Goal: Task Accomplishment & Management: Manage account settings

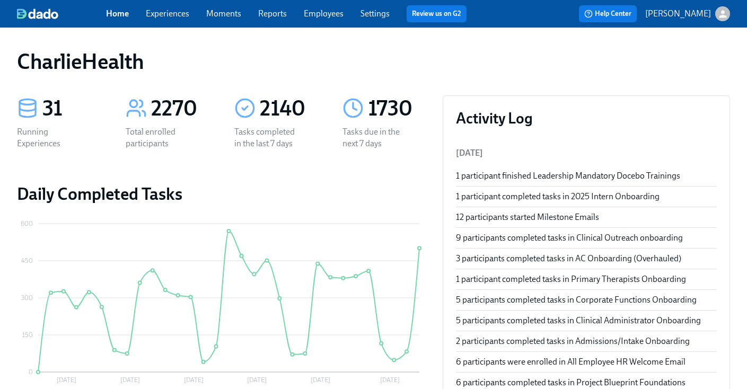
click at [323, 15] on link "Employees" at bounding box center [324, 13] width 40 height 10
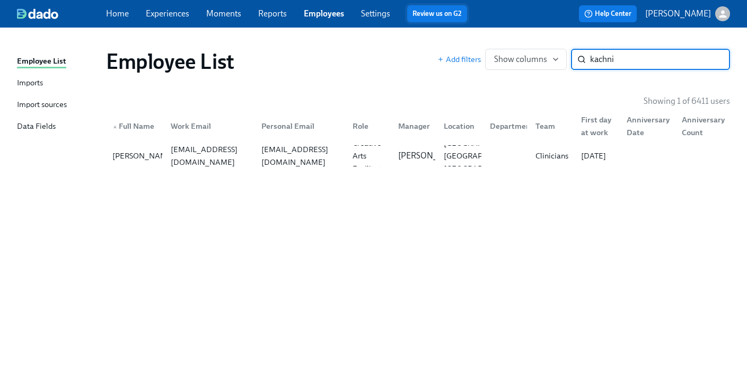
type input "kachnic"
click at [331, 152] on div "aprilkachnic@gmail.com" at bounding box center [300, 155] width 86 height 25
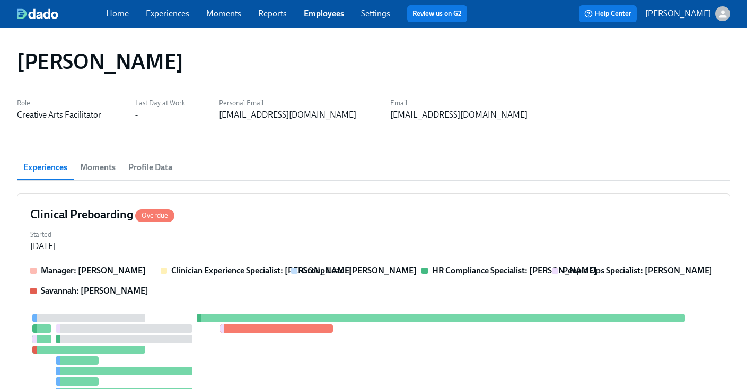
click at [376, 168] on div "Experiences Moments Profile Data" at bounding box center [373, 167] width 713 height 25
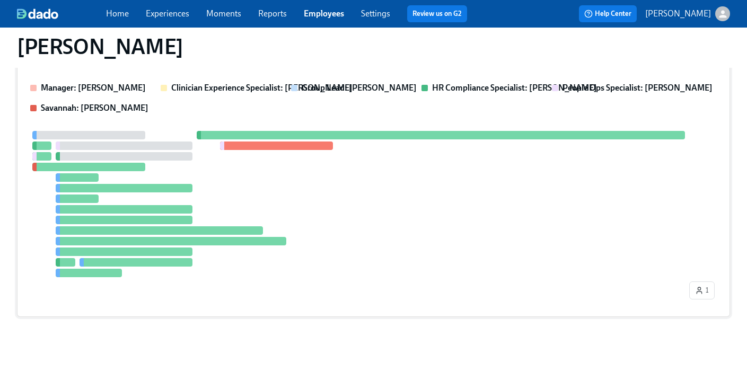
click at [474, 117] on div "Manager: Priscilla Cerdas Clinician Experience Specialist: Keenan Nessl Group L…" at bounding box center [373, 193] width 687 height 222
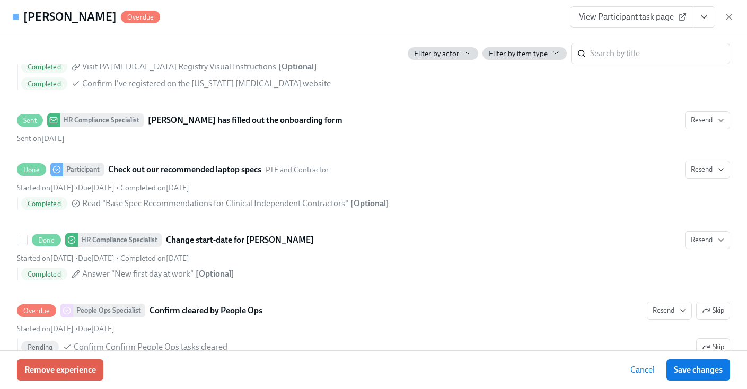
scroll to position [2026, 0]
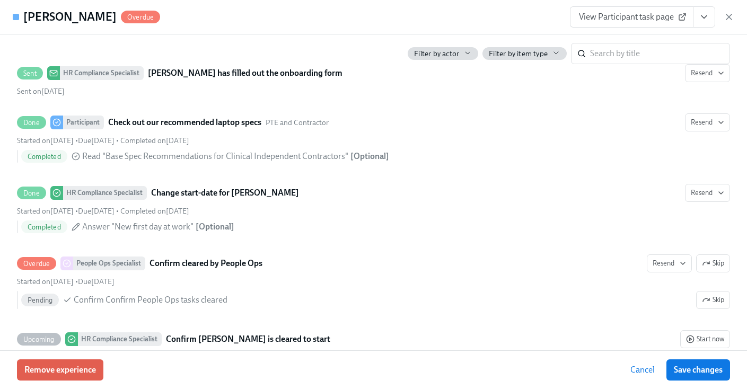
click at [376, 17] on div "April Kachnic Overdue View Participant task page" at bounding box center [373, 17] width 747 height 34
click at [725, 14] on icon "button" at bounding box center [729, 17] width 11 height 11
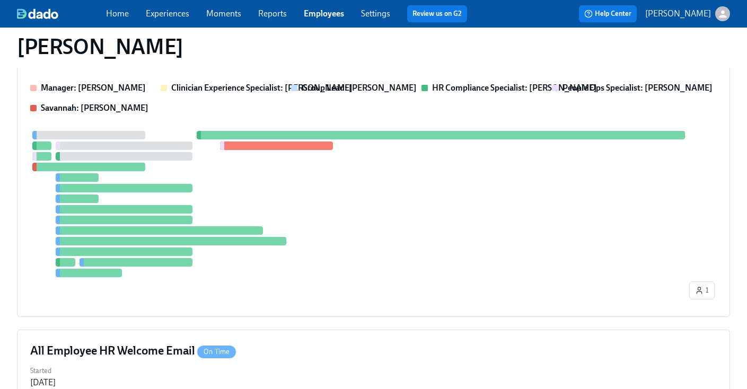
click at [327, 17] on link "Employees" at bounding box center [324, 13] width 40 height 10
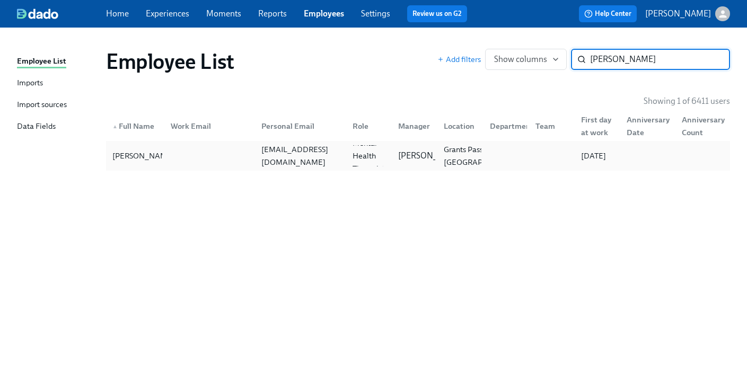
type input "kellogg"
click at [197, 144] on div "Sarah Kellogg slkostrna@gmail.com Licensed Mental Health Therapist (Oregon) Ery…" at bounding box center [418, 156] width 624 height 30
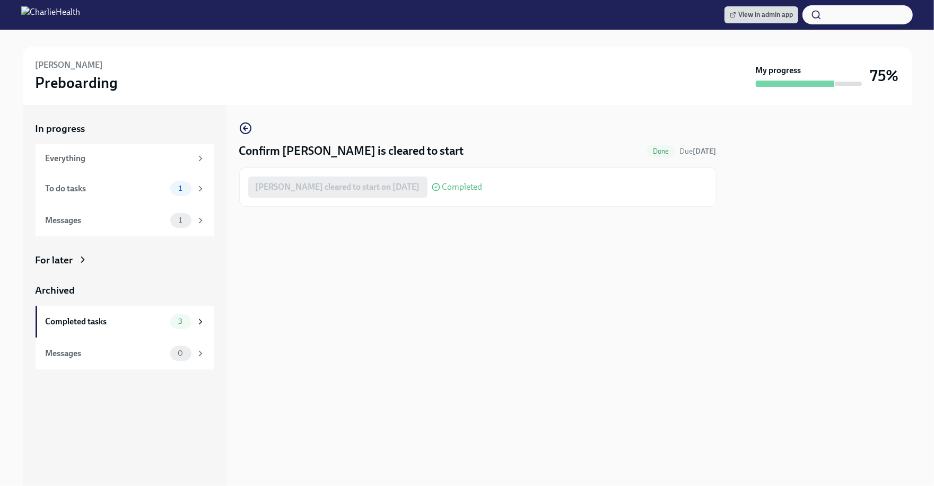
click at [537, 123] on div "Confirm Sarah Kellogg is cleared to start Done Due Sep 21st Sarah Kellogg clear…" at bounding box center [477, 164] width 477 height 85
click at [80, 15] on img at bounding box center [50, 14] width 59 height 17
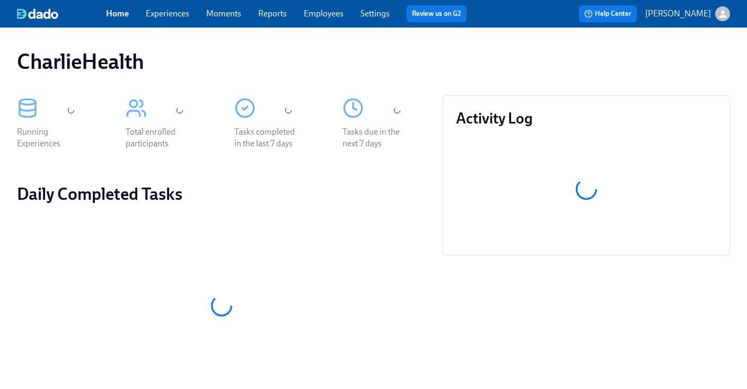
click at [312, 12] on link "Employees" at bounding box center [324, 13] width 40 height 10
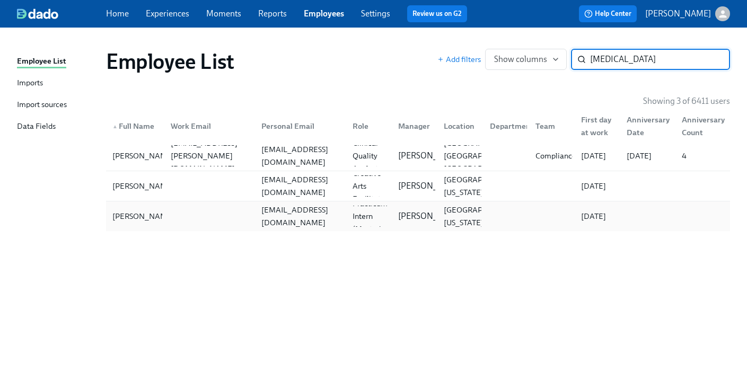
type input "[MEDICAL_DATA]"
click at [289, 226] on div "[EMAIL_ADDRESS][DOMAIN_NAME]" at bounding box center [298, 216] width 91 height 21
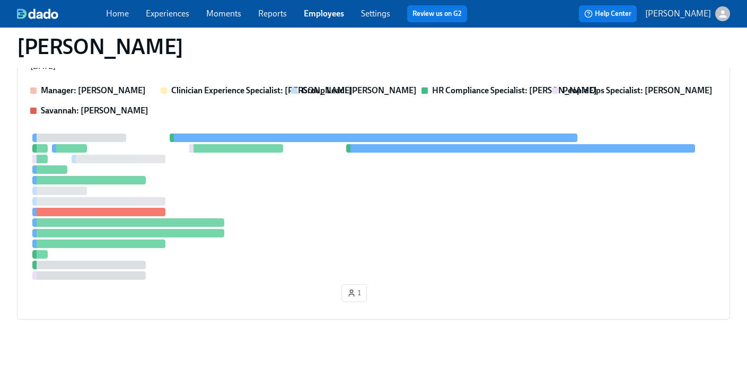
scroll to position [312, 0]
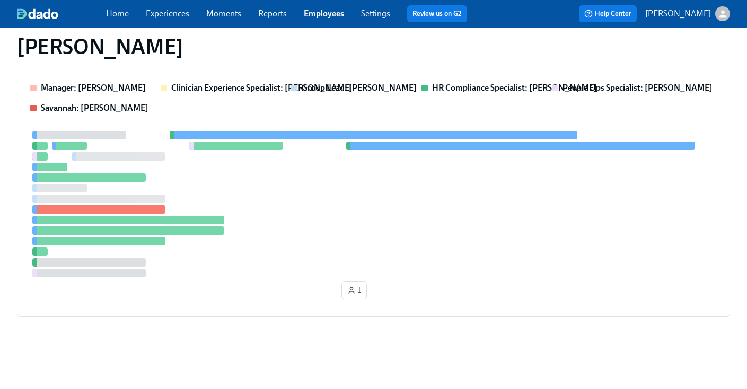
click at [348, 210] on div at bounding box center [373, 204] width 687 height 146
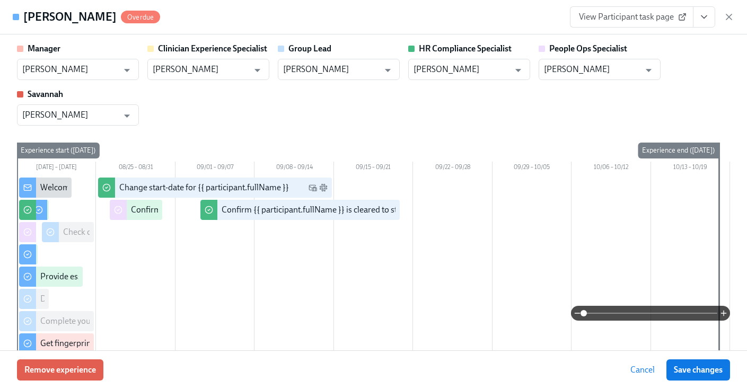
click at [699, 22] on icon "View task page" at bounding box center [704, 17] width 11 height 11
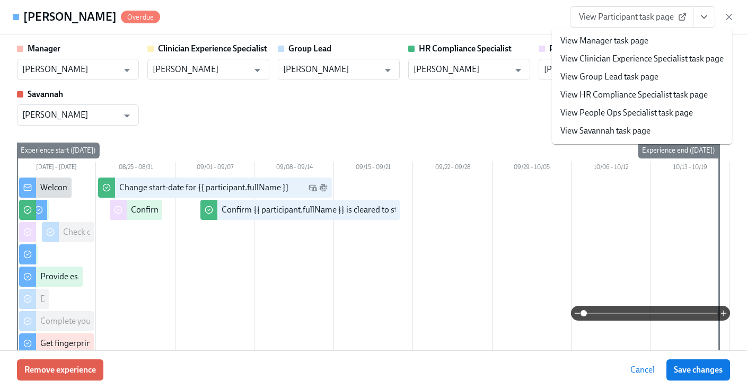
click at [631, 99] on link "View HR Compliance Specialist task page" at bounding box center [633, 95] width 147 height 12
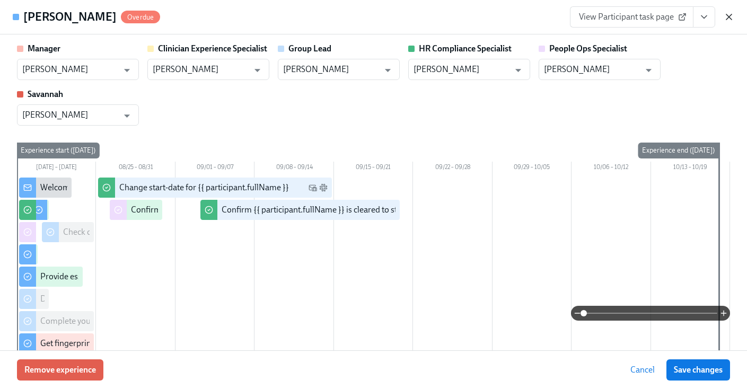
click at [725, 16] on icon "button" at bounding box center [729, 17] width 11 height 11
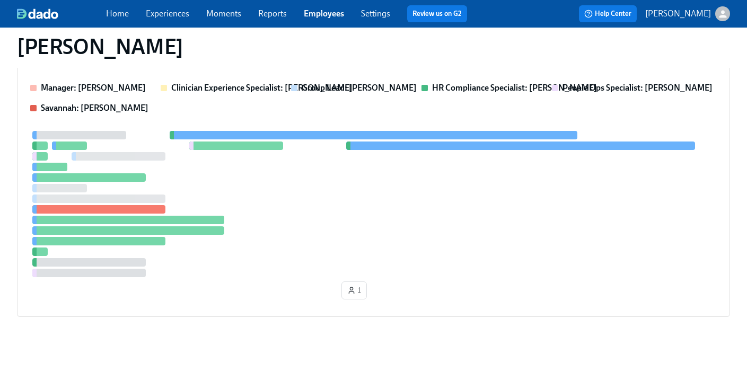
click at [310, 21] on div "Home Experiences Moments Reports Employees Settings Review us on G2" at bounding box center [291, 13] width 370 height 17
click at [314, 15] on link "Employees" at bounding box center [324, 13] width 40 height 10
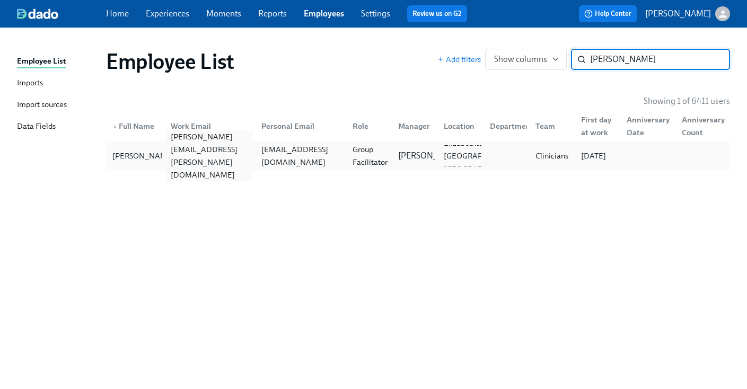
type input "beth sween"
click at [200, 154] on div "beth.sweeney@charliehealth.com" at bounding box center [209, 155] width 86 height 51
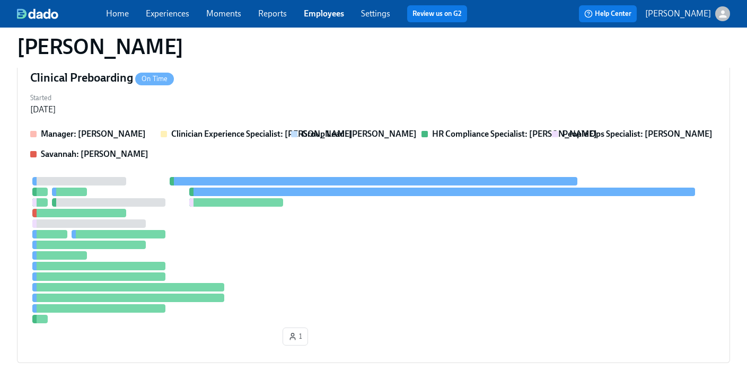
scroll to position [312, 0]
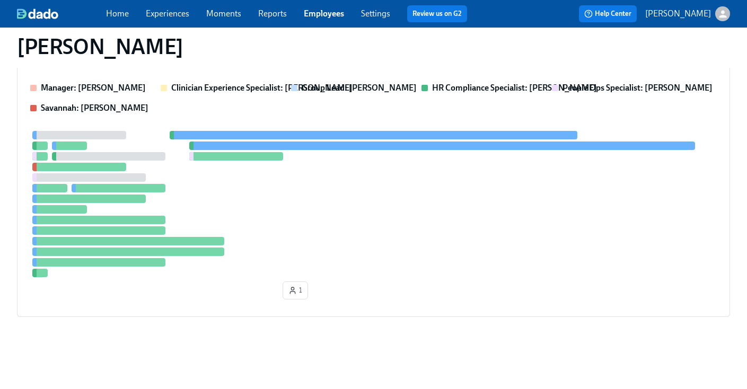
click at [502, 154] on div at bounding box center [373, 204] width 687 height 146
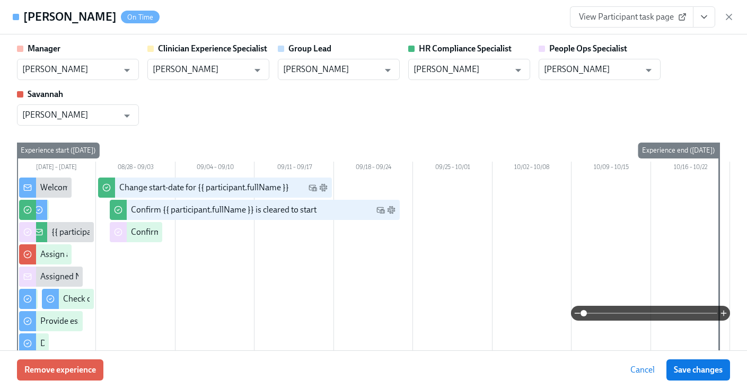
click at [701, 25] on button "View task page" at bounding box center [704, 16] width 22 height 21
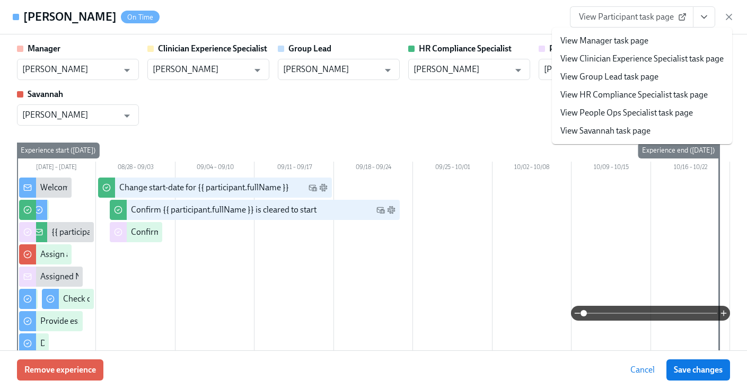
click at [637, 91] on link "View HR Compliance Specialist task page" at bounding box center [633, 95] width 147 height 12
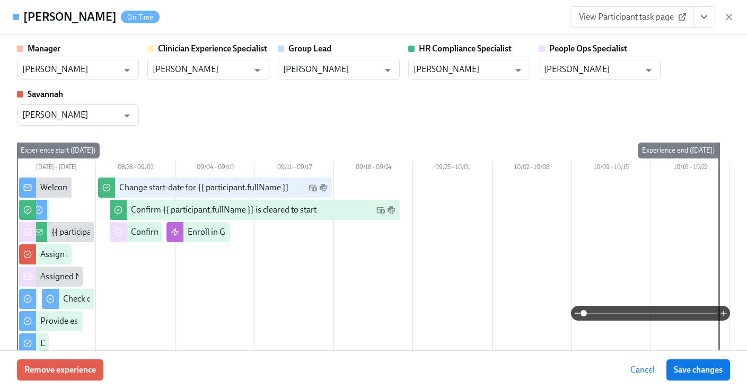
click at [735, 20] on div "Beth Sweeney On Time View Participant task page" at bounding box center [373, 17] width 747 height 34
click at [732, 19] on icon "button" at bounding box center [729, 17] width 11 height 11
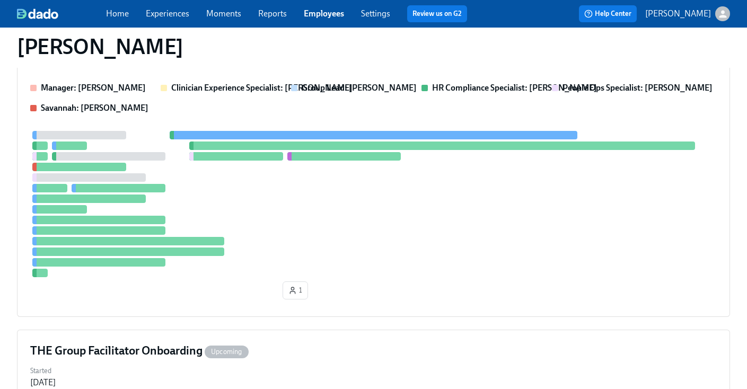
click at [315, 16] on link "Employees" at bounding box center [324, 13] width 40 height 10
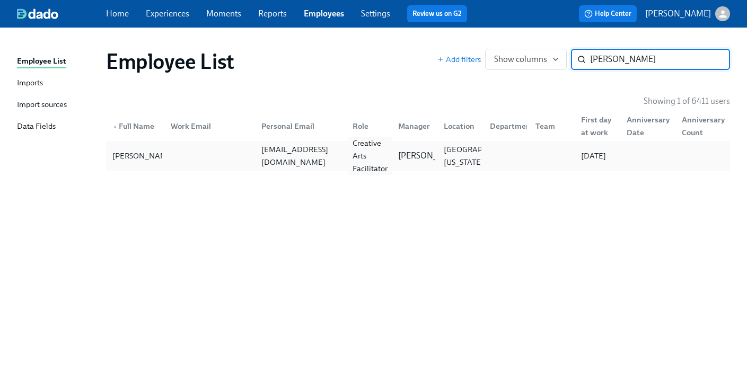
type input "chloe ulmer"
click at [371, 165] on div "Creative Arts Facilitator" at bounding box center [369, 156] width 43 height 38
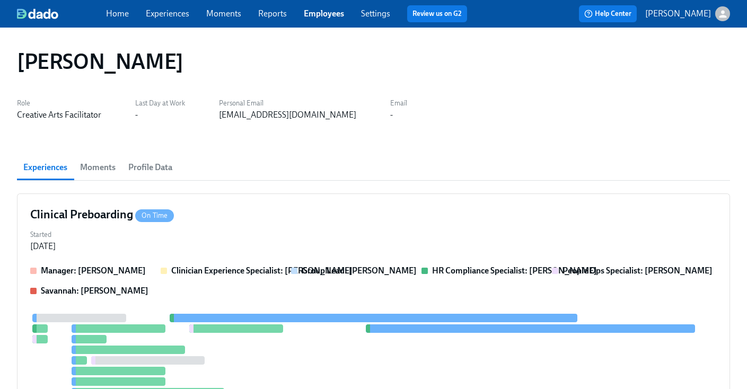
scroll to position [291, 0]
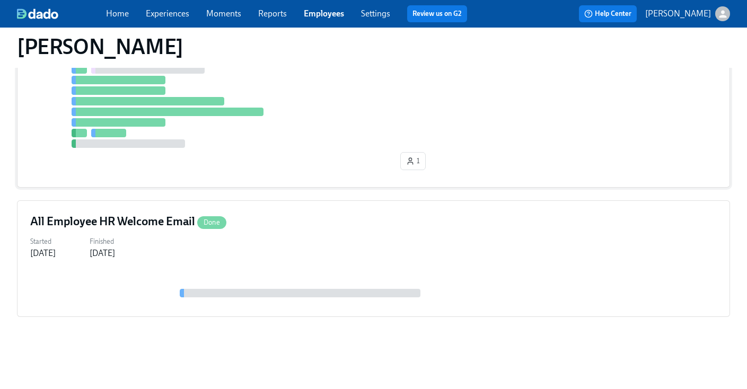
click at [461, 148] on div "1" at bounding box center [373, 99] width 687 height 152
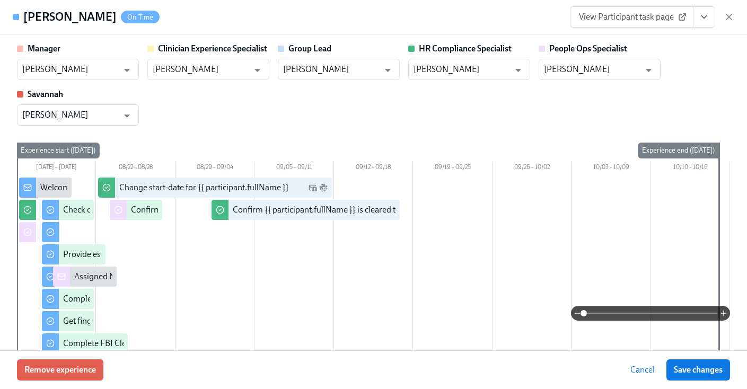
click at [706, 22] on icon "View task page" at bounding box center [704, 17] width 11 height 11
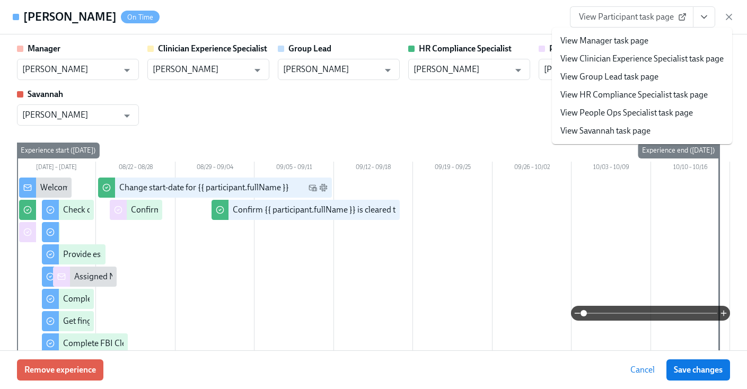
click at [625, 92] on link "View HR Compliance Specialist task page" at bounding box center [633, 95] width 147 height 12
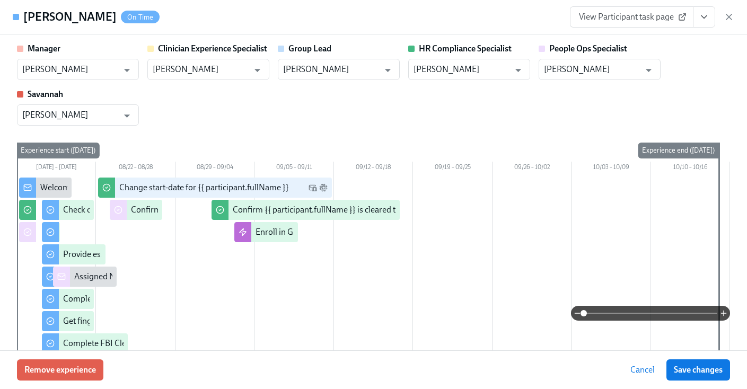
click at [722, 16] on div "View Participant task page" at bounding box center [652, 16] width 164 height 21
click at [727, 16] on icon "button" at bounding box center [729, 17] width 11 height 11
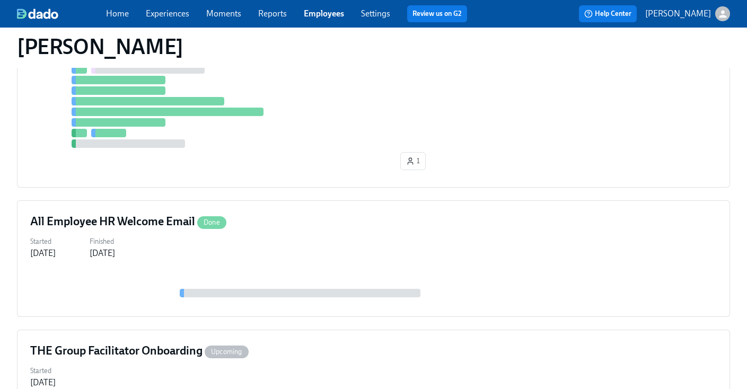
click at [322, 18] on link "Employees" at bounding box center [324, 13] width 40 height 10
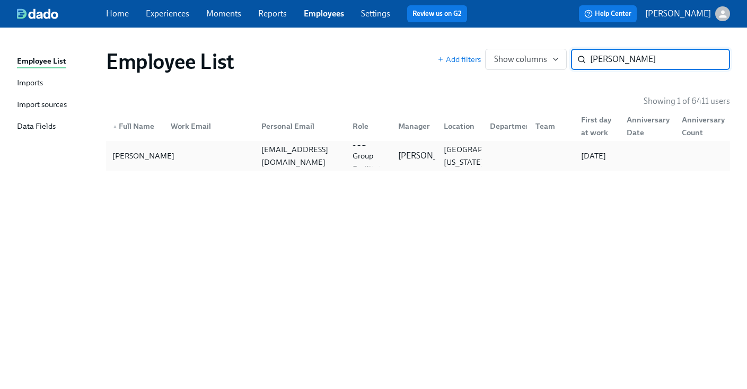
type input "mcgrady"
click at [118, 152] on div "Michael McGrady" at bounding box center [143, 156] width 71 height 13
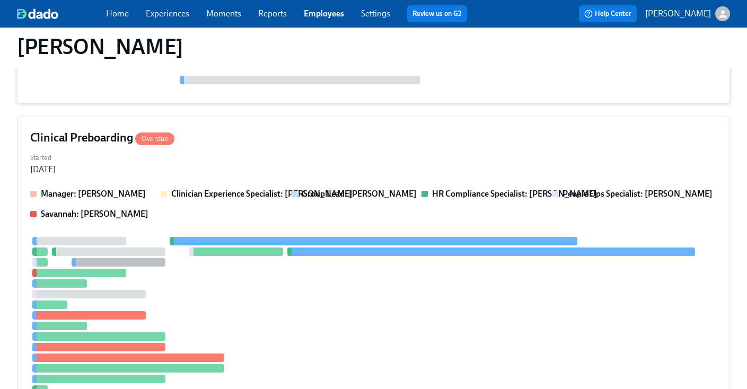
scroll to position [323, 0]
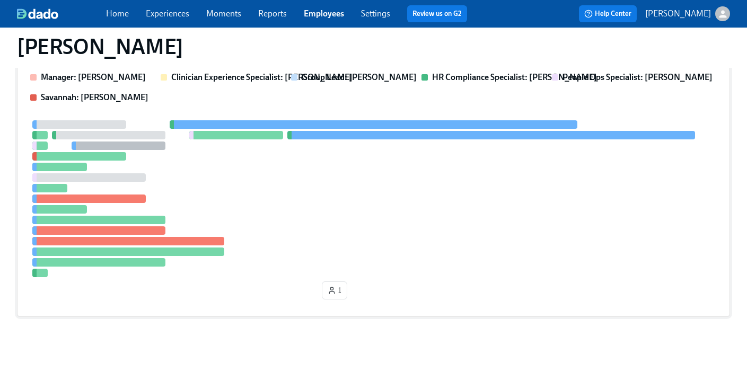
click at [384, 146] on div at bounding box center [373, 198] width 687 height 157
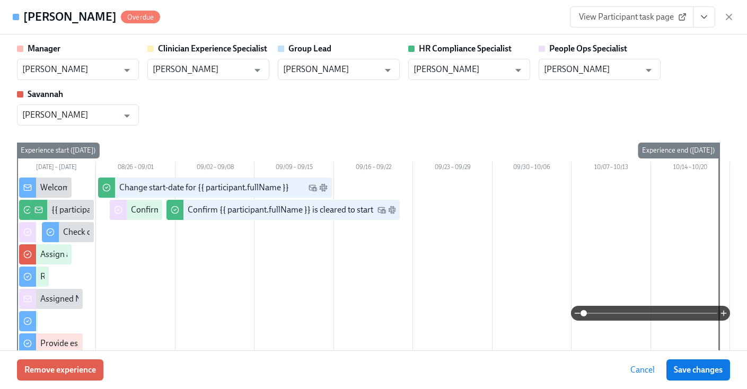
click at [706, 29] on div "Michael McGrady Overdue View Participant task page" at bounding box center [373, 17] width 747 height 34
click at [699, 16] on icon "View task page" at bounding box center [704, 17] width 11 height 11
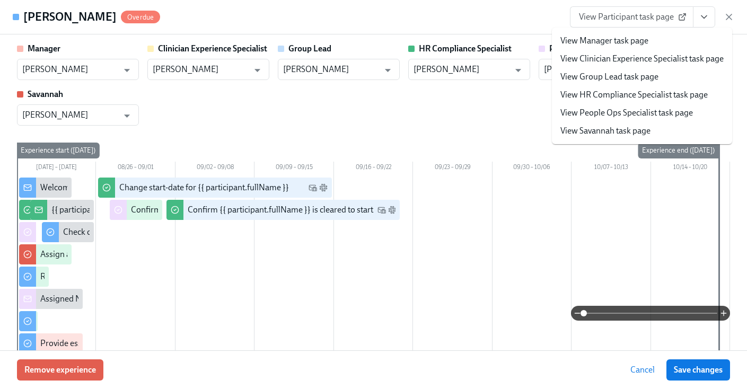
click at [603, 96] on link "View HR Compliance Specialist task page" at bounding box center [633, 95] width 147 height 12
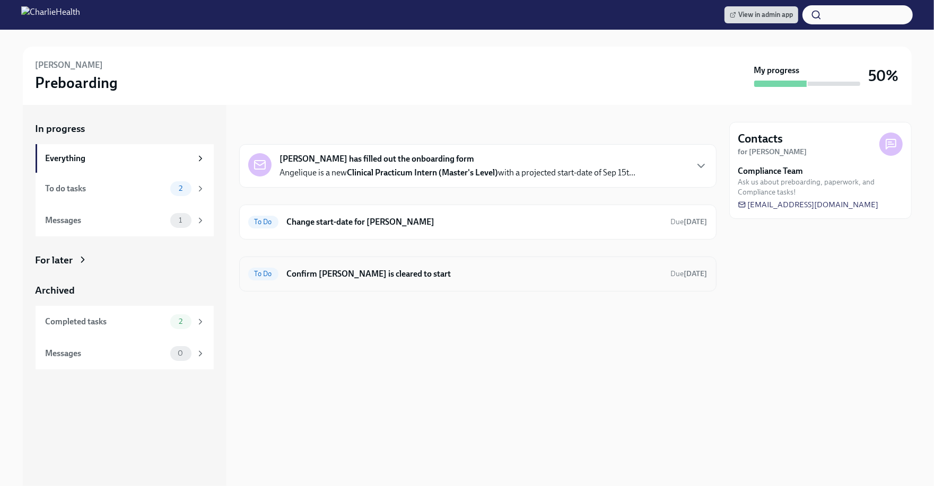
click at [461, 268] on h6 "Confirm Angelique Jackson is cleared to start" at bounding box center [474, 274] width 375 height 12
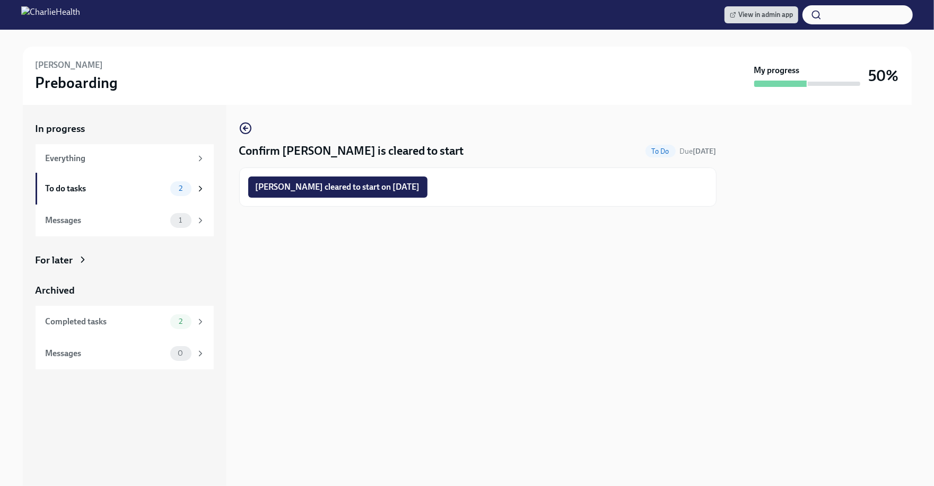
click at [452, 262] on div "Confirm Angelique Jackson is cleared to start To Do Due Sep 21st Angelique Jack…" at bounding box center [477, 295] width 477 height 381
click at [249, 128] on icon "button" at bounding box center [245, 128] width 13 height 13
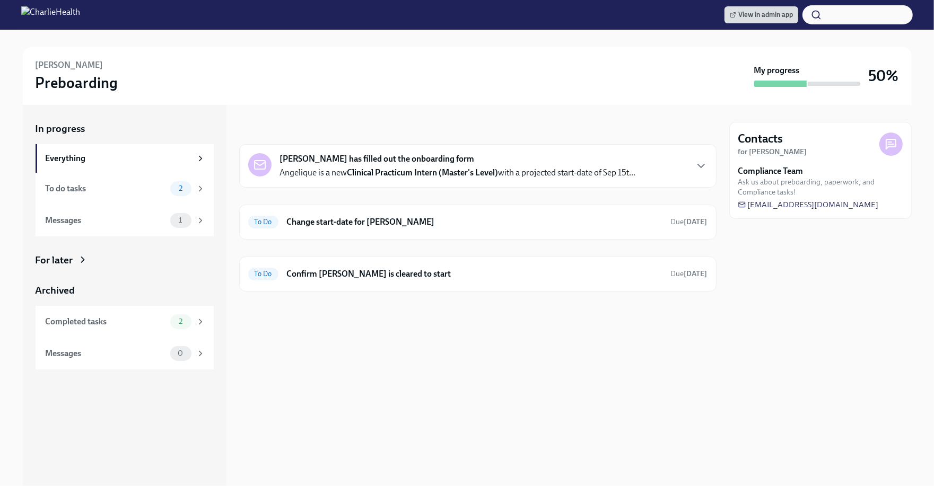
click at [549, 332] on div "In progress Angelique Jackson has filled out the onboarding form Angelique is a…" at bounding box center [477, 295] width 477 height 381
click at [483, 331] on div "In progress Angelique Jackson has filled out the onboarding form Angelique is a…" at bounding box center [477, 295] width 477 height 381
click at [417, 268] on h6 "Confirm Beth Sweeney is cleared to start" at bounding box center [474, 274] width 375 height 12
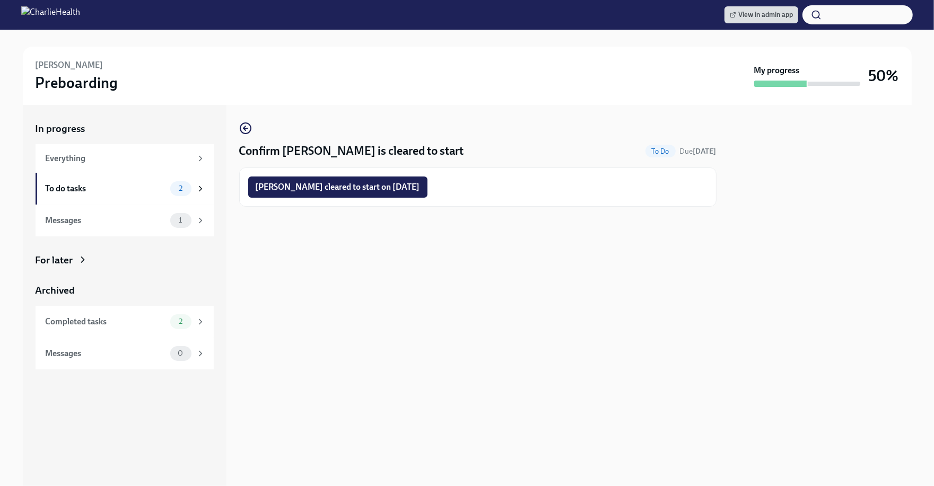
click at [372, 174] on div "Beth Sweeney cleared to start on 09/08/2025" at bounding box center [477, 187] width 477 height 39
click at [371, 182] on span "Beth Sweeney cleared to start on 09/08/2025" at bounding box center [338, 187] width 164 height 11
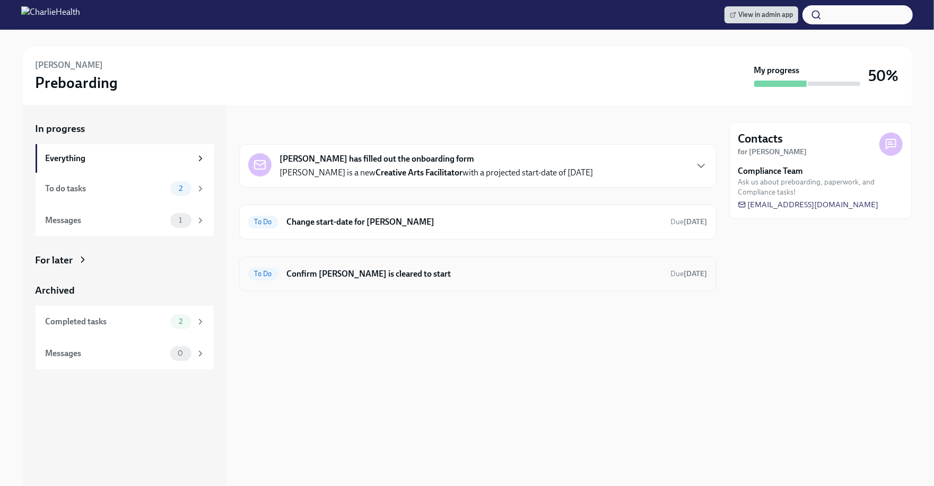
click at [458, 266] on div "To Do Confirm [PERSON_NAME] is cleared to start Due [DATE]" at bounding box center [477, 274] width 459 height 17
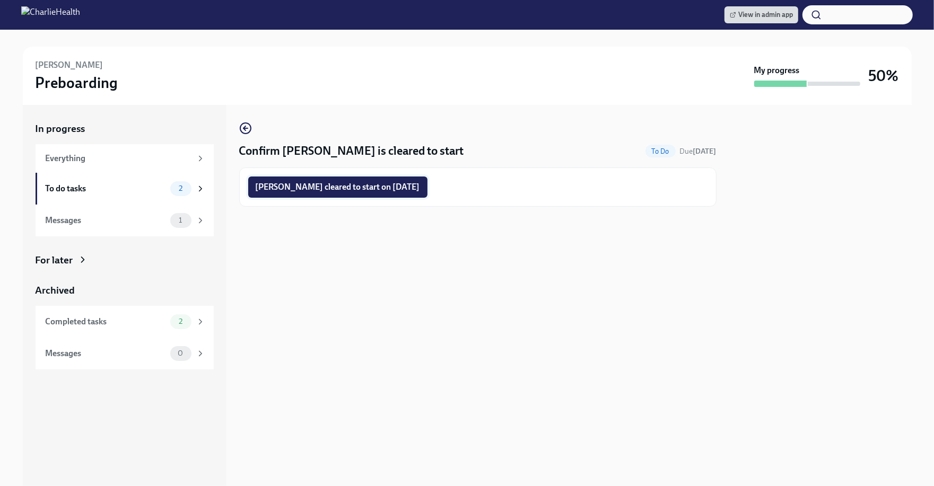
click at [358, 182] on span "[PERSON_NAME] cleared to start on [DATE]" at bounding box center [338, 187] width 164 height 11
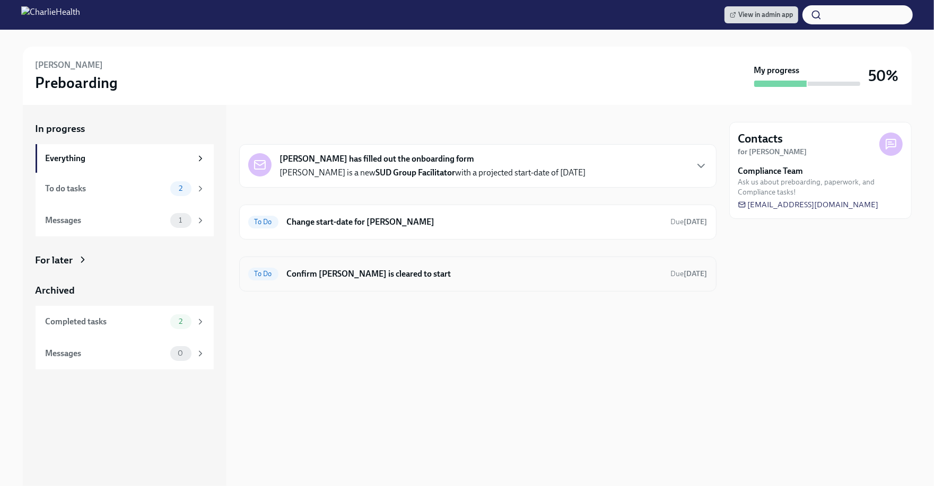
click at [476, 272] on h6 "Confirm Michael McGrady is cleared to start" at bounding box center [474, 274] width 375 height 12
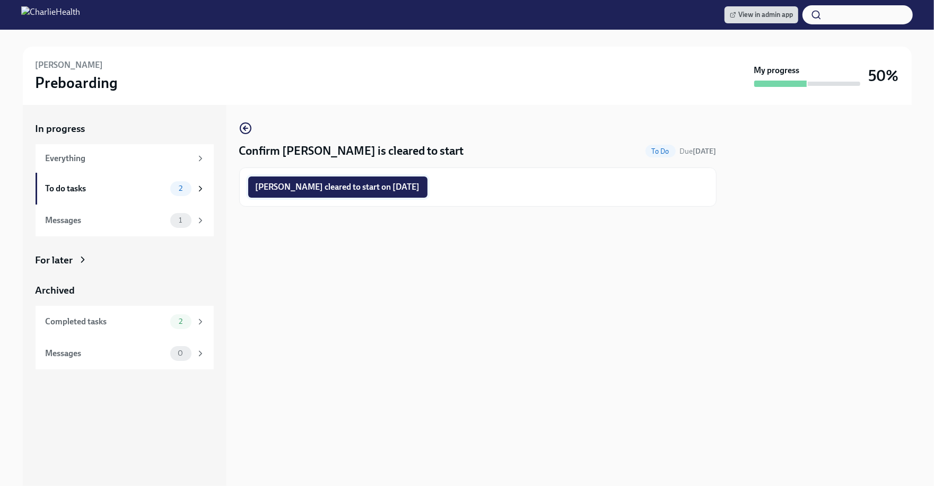
click at [393, 190] on span "Michael McGrady cleared to start on 09/08/2025" at bounding box center [338, 187] width 164 height 11
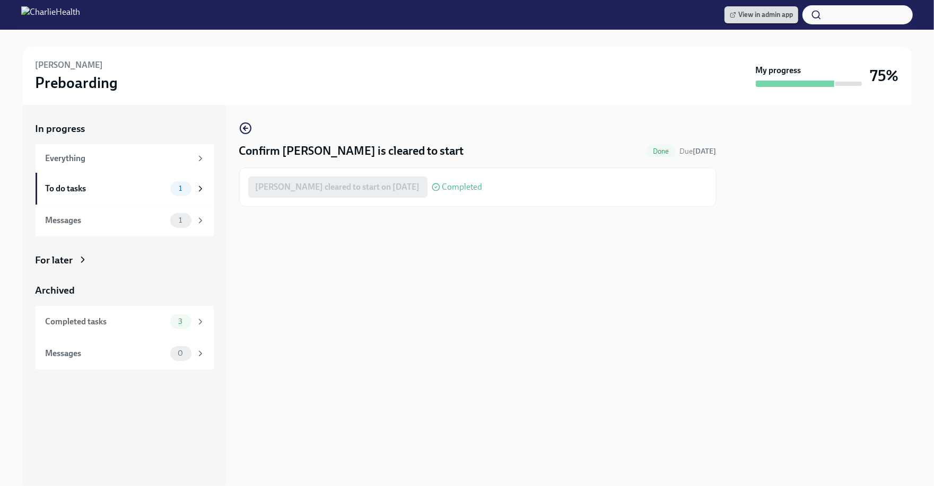
click at [758, 16] on span "View in admin app" at bounding box center [760, 15] width 63 height 11
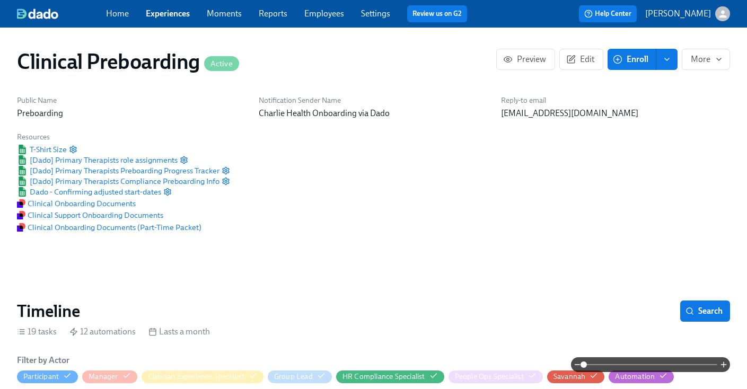
click at [328, 18] on link "Employees" at bounding box center [324, 13] width 40 height 10
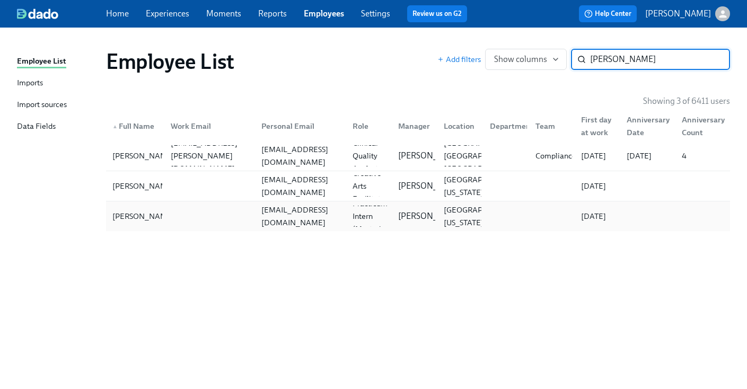
type input "[PERSON_NAME]"
click at [229, 207] on div at bounding box center [207, 216] width 91 height 21
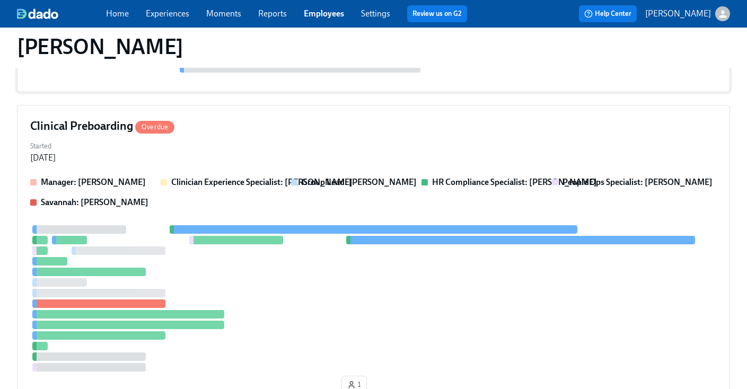
scroll to position [224, 0]
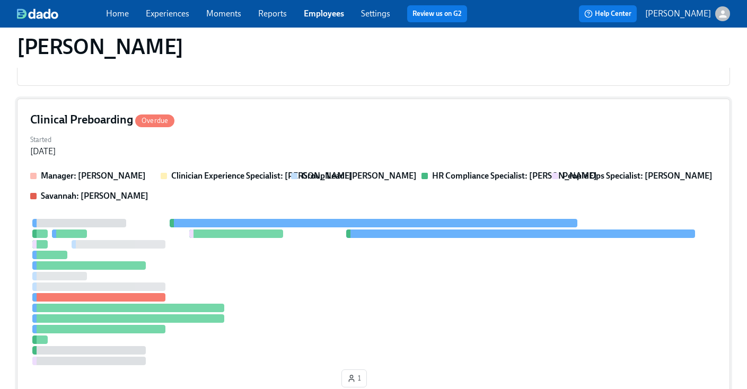
click at [310, 147] on div "Started [DATE]" at bounding box center [373, 144] width 687 height 25
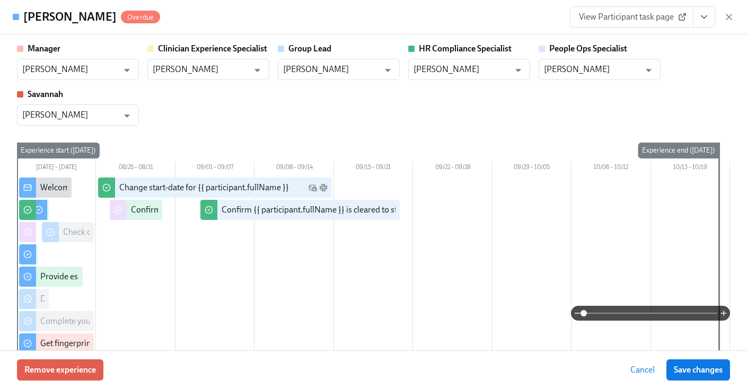
click at [693, 20] on button "View task page" at bounding box center [704, 16] width 22 height 21
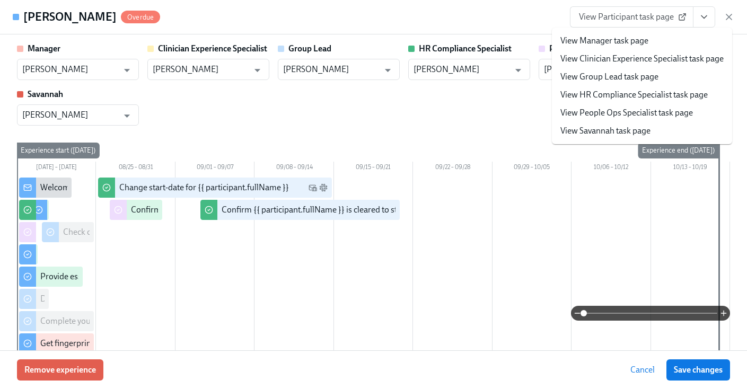
click at [613, 98] on link "View HR Compliance Specialist task page" at bounding box center [633, 95] width 147 height 12
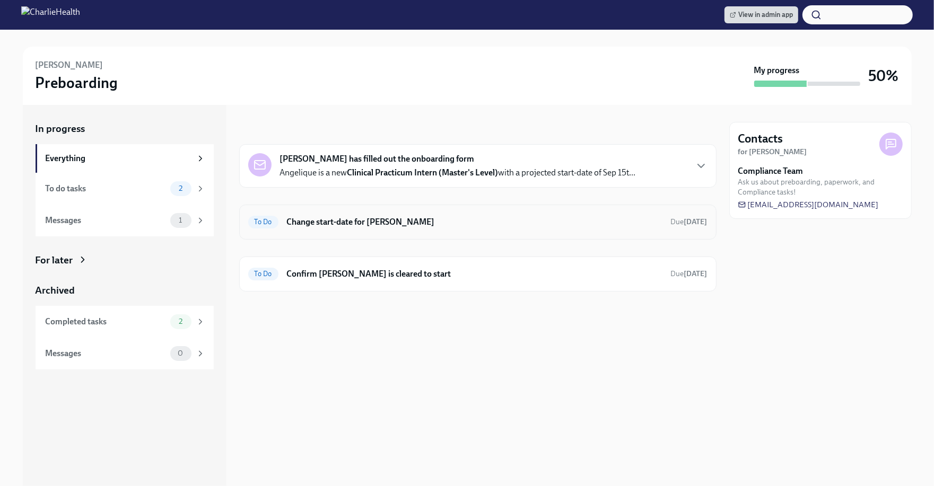
click at [410, 228] on div "To Do Change start-date for [PERSON_NAME] Due [DATE]" at bounding box center [477, 222] width 459 height 17
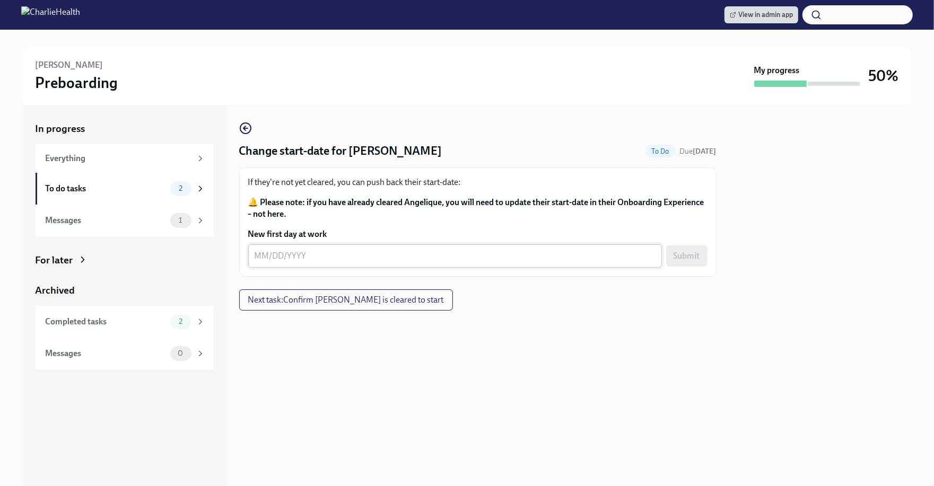
click at [382, 249] on div "x ​" at bounding box center [455, 255] width 414 height 23
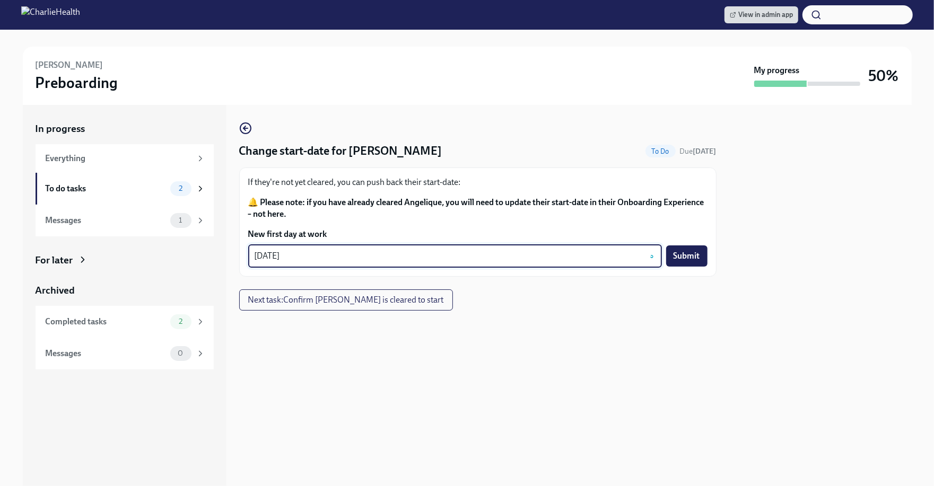
type textarea "[DATE]"
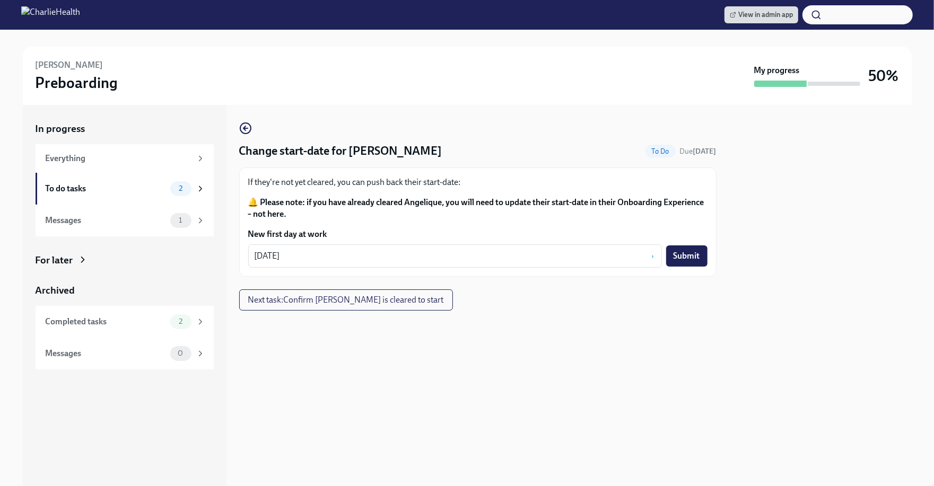
click at [492, 365] on div "Change start-date for [PERSON_NAME] To Do Due [DATE] If they're not yet cleared…" at bounding box center [477, 295] width 477 height 381
click at [555, 301] on div "Change start-date for [PERSON_NAME] To Do Due [DATE] If they're not yet cleared…" at bounding box center [477, 216] width 477 height 189
click at [681, 263] on button "Submit" at bounding box center [686, 255] width 41 height 21
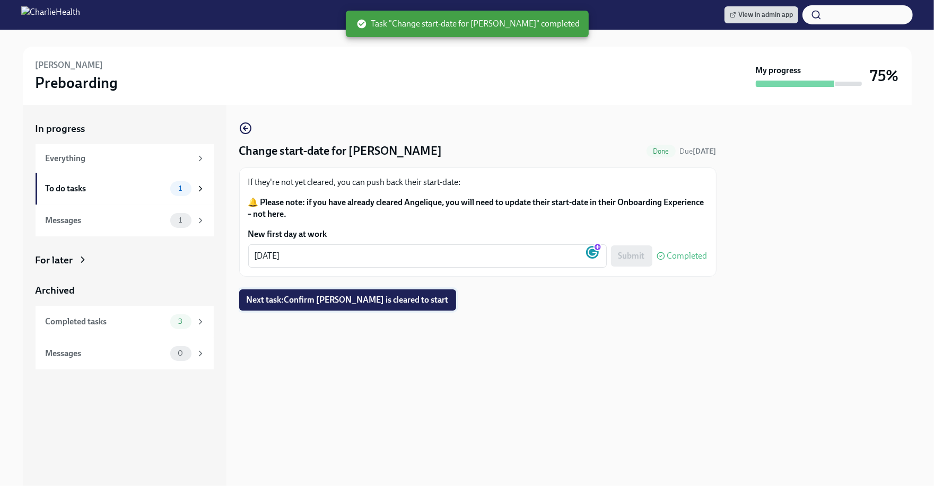
click at [433, 305] on button "Next task : Confirm [PERSON_NAME] is cleared to start" at bounding box center [347, 299] width 217 height 21
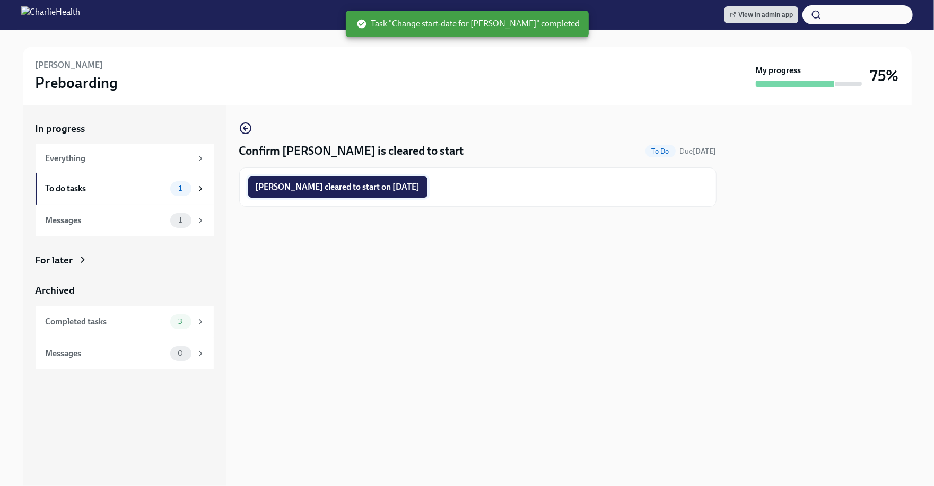
click at [384, 186] on span "[PERSON_NAME] cleared to start on [DATE]" at bounding box center [338, 187] width 164 height 11
